Goal: Check status: Check status

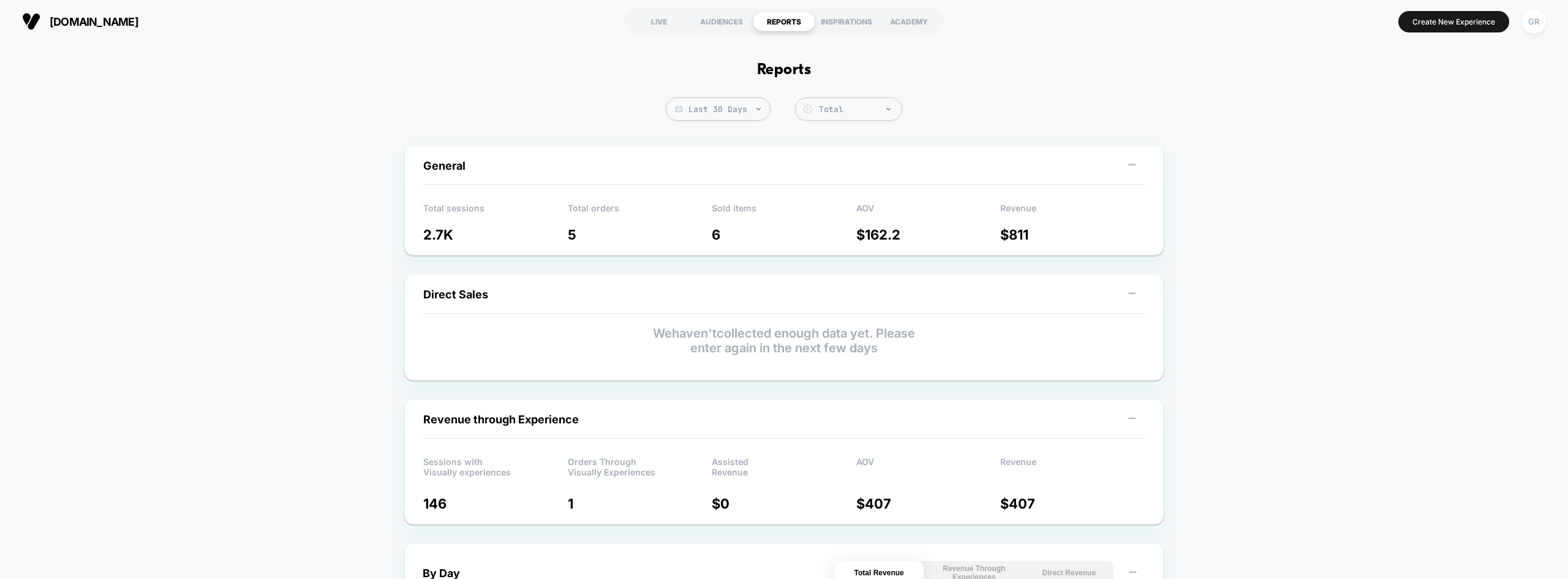
click at [663, 24] on div "LIVE" at bounding box center [659, 21] width 63 height 20
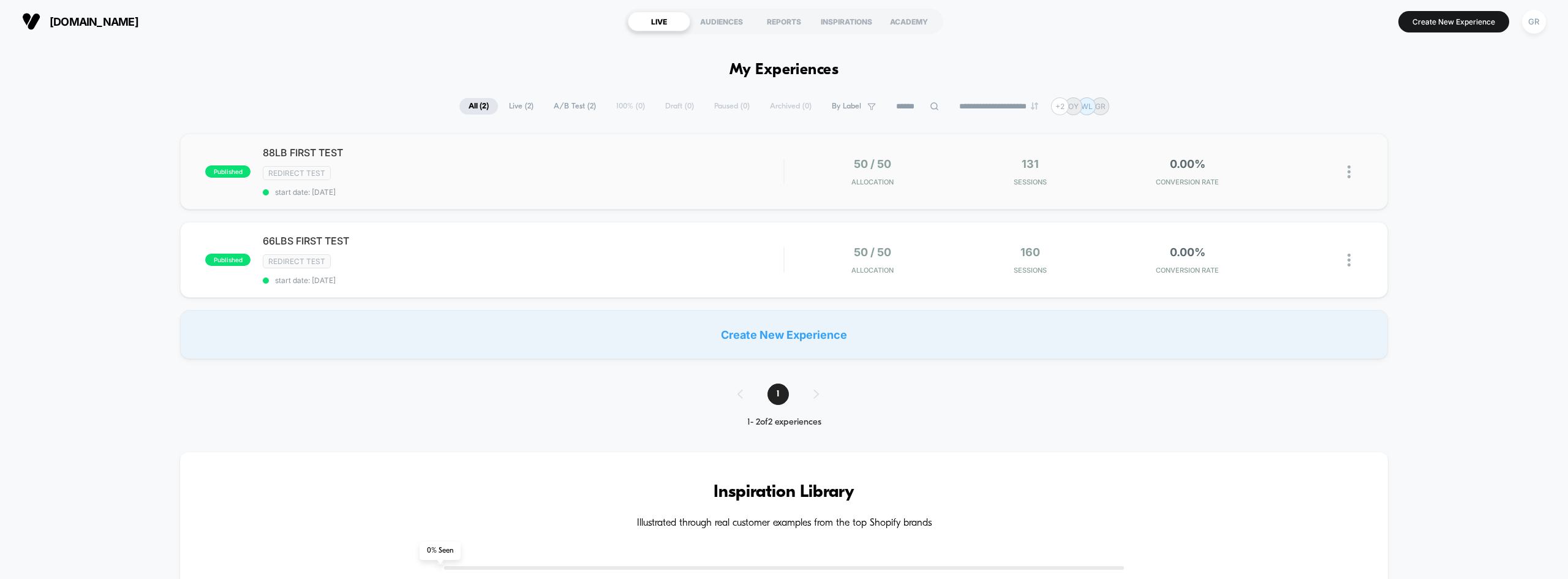
click at [653, 146] on div "published 88LB FIRST TEST Redirect Test start date: [DATE] 50 / 50 Allocation 1…" at bounding box center [783, 172] width 1207 height 76
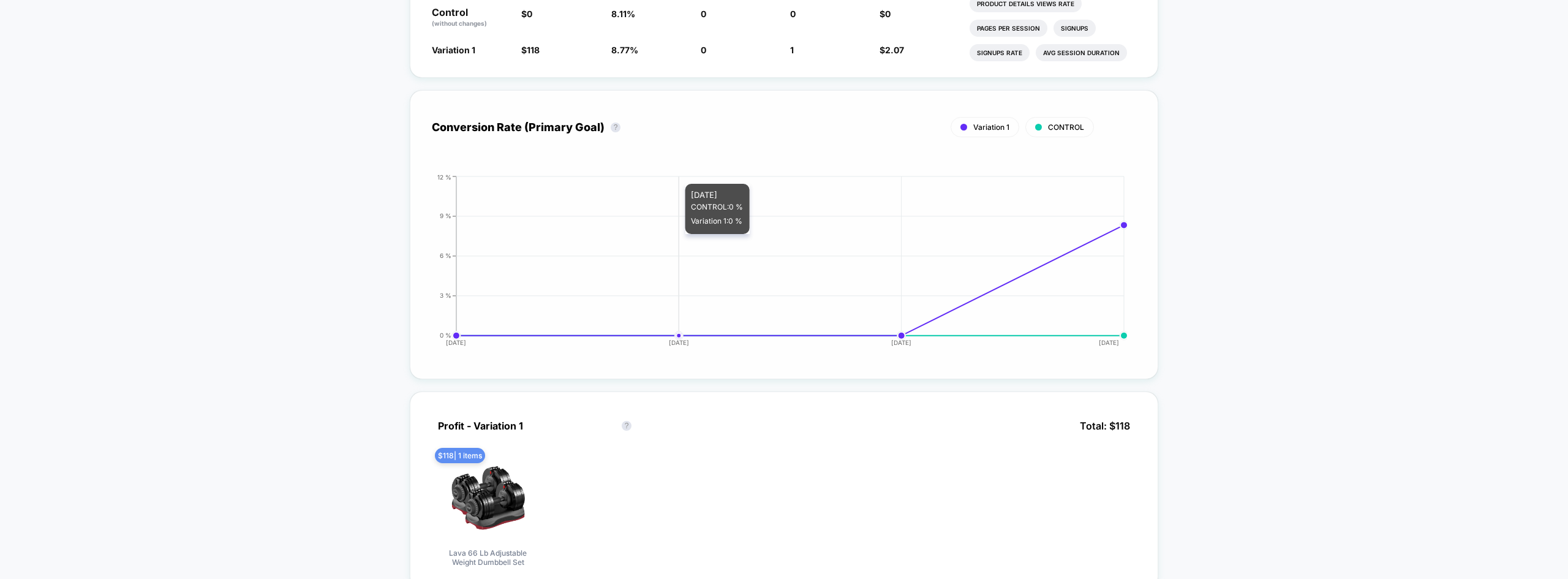
scroll to position [658, 0]
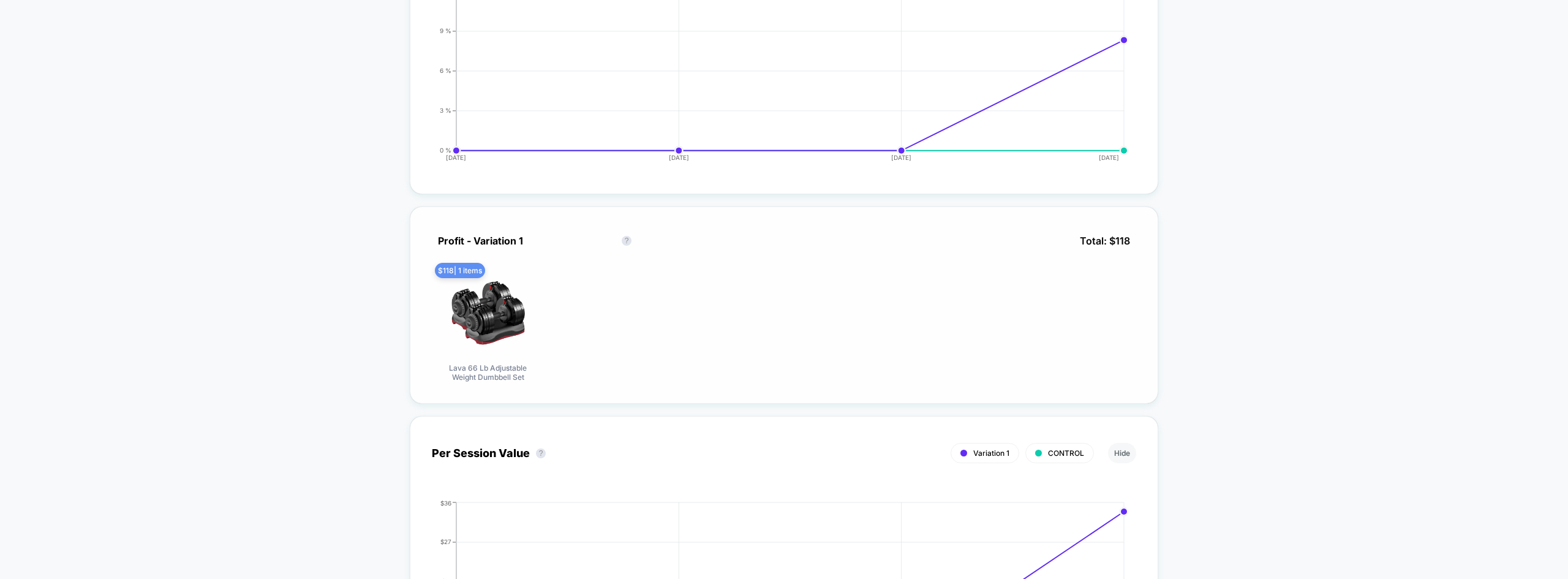
drag, startPoint x: 473, startPoint y: 282, endPoint x: 467, endPoint y: 265, distance: 18.0
click at [473, 283] on img at bounding box center [488, 314] width 86 height 86
click at [467, 264] on span "$ 118 | 1 items" at bounding box center [460, 270] width 50 height 15
click at [466, 264] on span "$ 118 | 1 items" at bounding box center [460, 270] width 50 height 15
click at [445, 259] on div "Profit - Variation 1 Profit - Variation 1 ? Total: $ 118" at bounding box center [784, 250] width 705 height 43
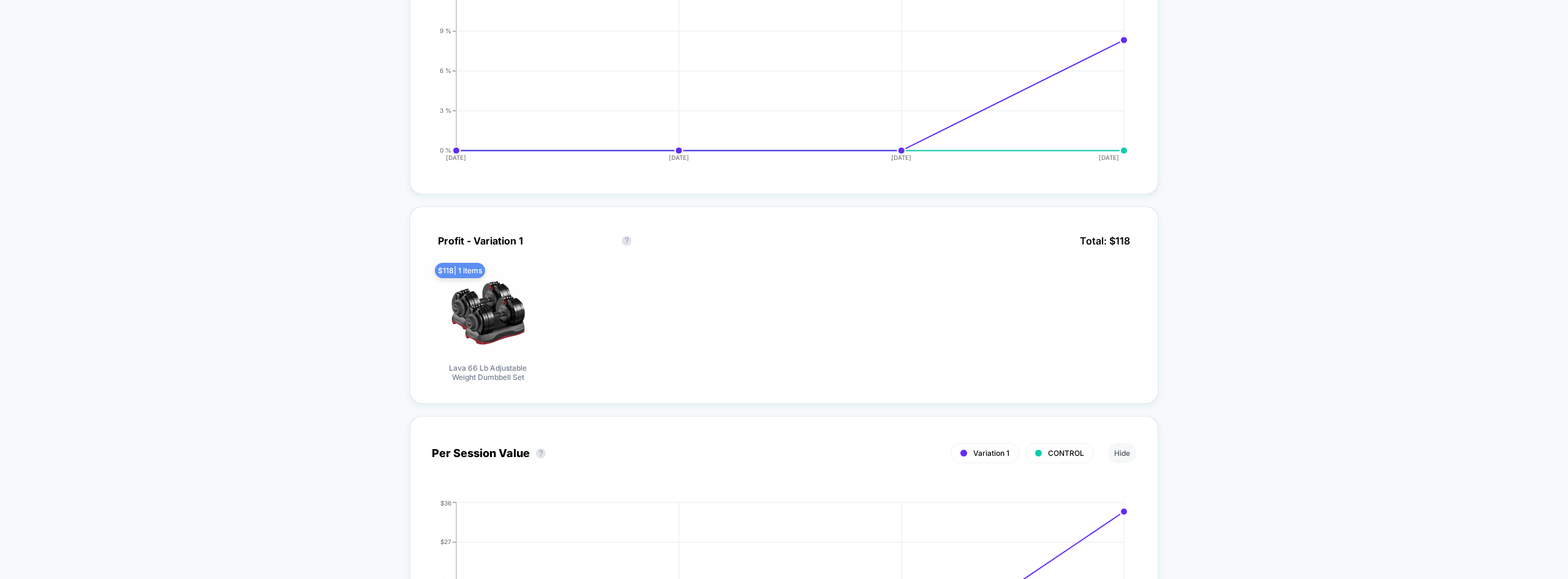
drag, startPoint x: 445, startPoint y: 259, endPoint x: 445, endPoint y: 247, distance: 12.0
click at [445, 259] on div "Profit - Variation 1 Profit - Variation 1 ? Total: $ 118" at bounding box center [784, 250] width 705 height 43
drag, startPoint x: 466, startPoint y: 244, endPoint x: 519, endPoint y: 243, distance: 53.0
click at [519, 242] on div "Profit - Variation 1 Profit - Variation 1 ?" at bounding box center [539, 240] width 214 height 25
click at [528, 264] on div "Profit - Variation 1 Profit - Variation 1 ? Total: $ 118" at bounding box center [784, 250] width 705 height 43
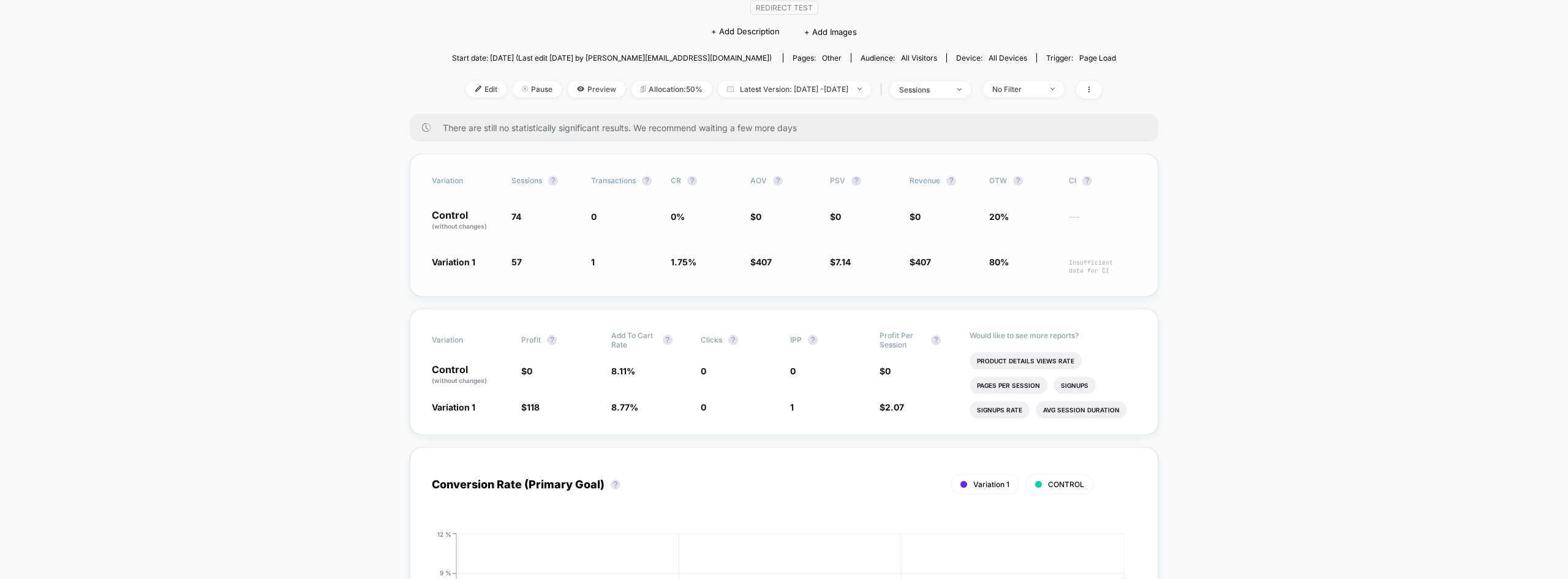
scroll to position [0, 0]
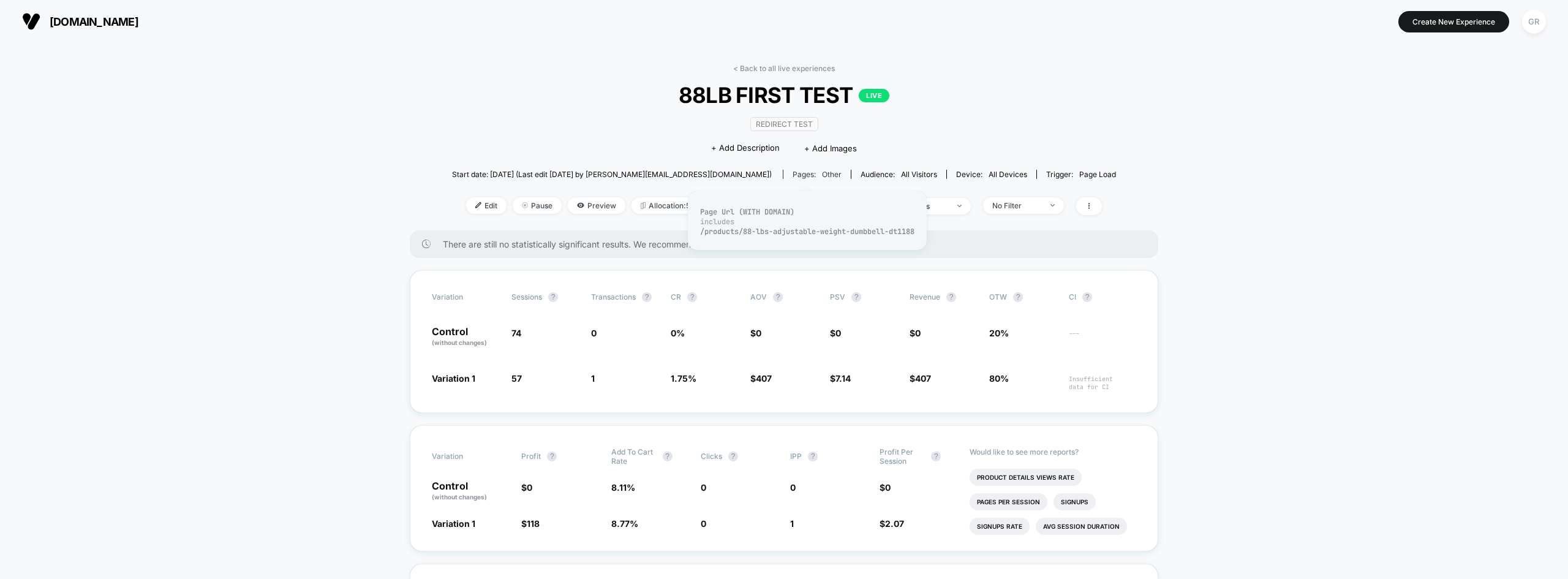
click at [800, 178] on div "Pages: other" at bounding box center [817, 174] width 49 height 9
click at [803, 174] on div "Pages: other" at bounding box center [817, 174] width 49 height 9
click at [804, 174] on div "Pages: other" at bounding box center [817, 174] width 49 height 9
click at [872, 176] on div "Audience: All Visitors" at bounding box center [899, 174] width 77 height 9
click at [909, 176] on span "All Visitors" at bounding box center [919, 174] width 36 height 9
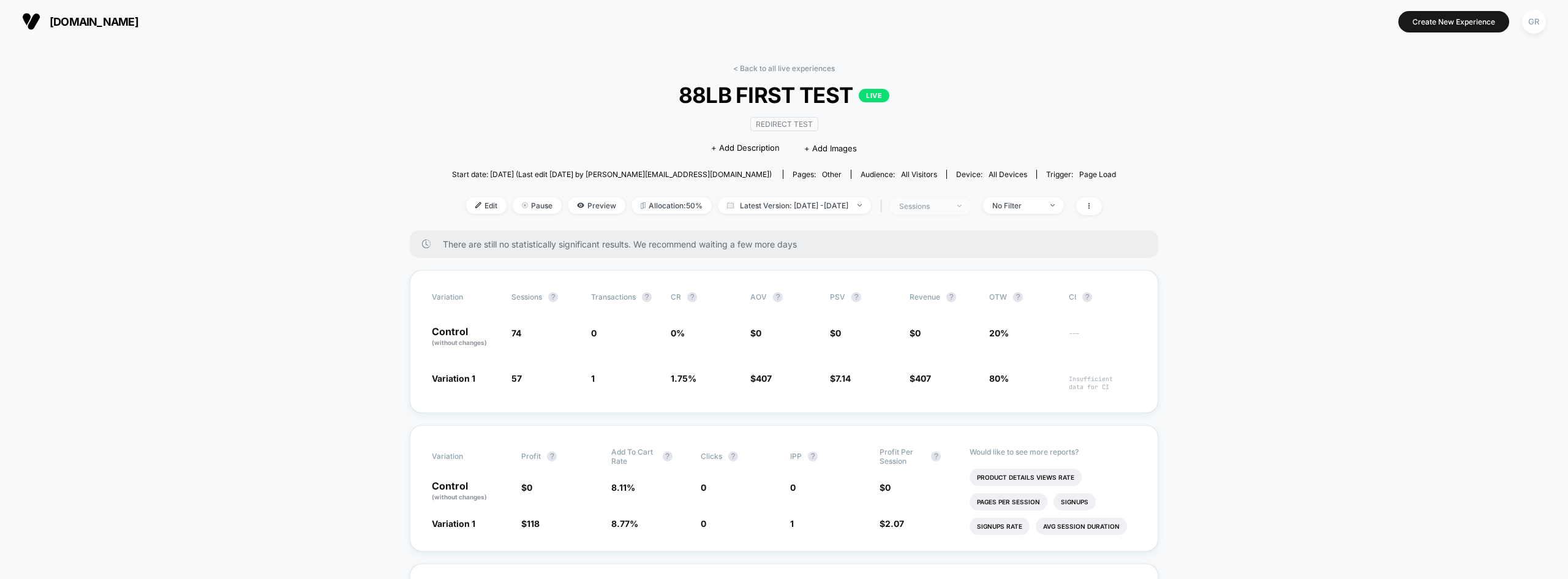
click at [936, 199] on span "sessions" at bounding box center [930, 206] width 81 height 16
click at [563, 224] on div "< Back to all live experiences 88LB FIRST TEST LIVE Redirect Test Click to edit…" at bounding box center [784, 146] width 664 height 167
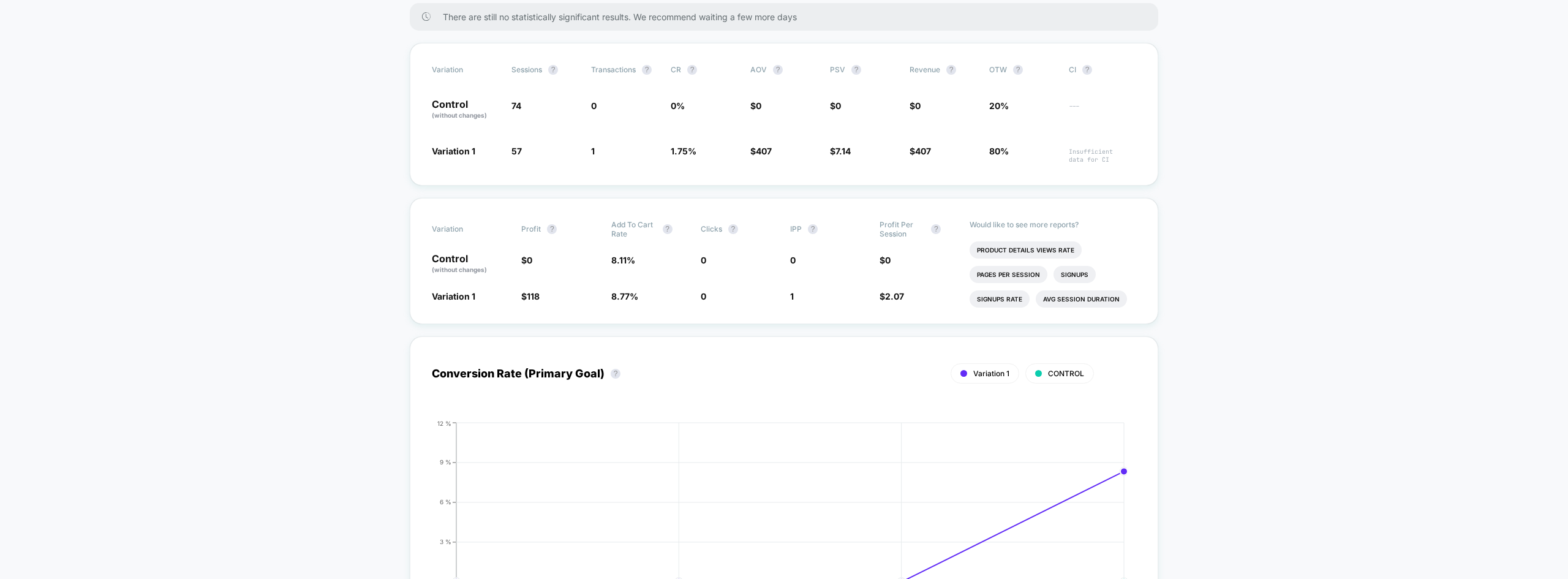
scroll to position [148, 0]
